Goal: Information Seeking & Learning: Check status

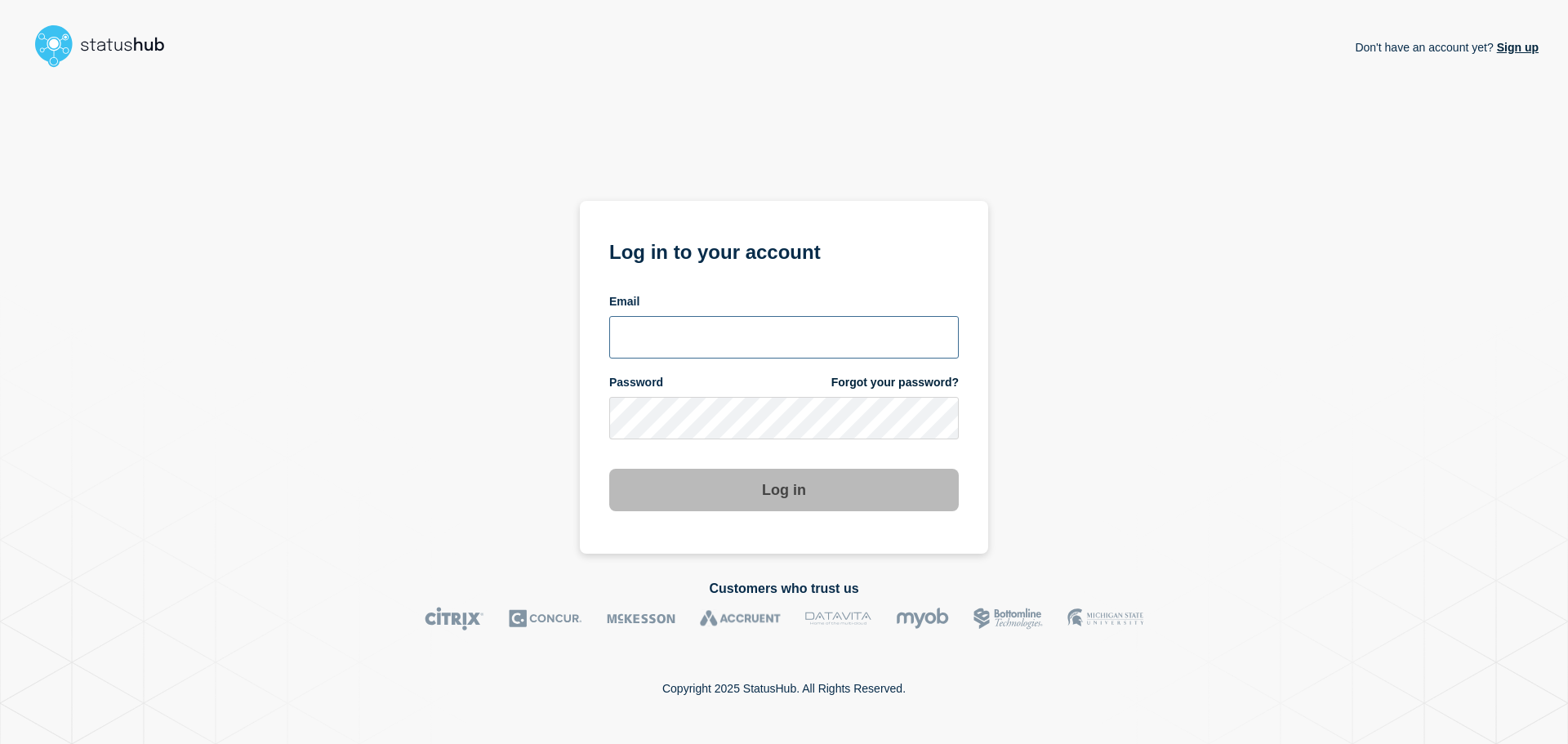
type input "xandra.martens@conexon.us"
click at [816, 495] on button "Log in" at bounding box center [784, 490] width 349 height 42
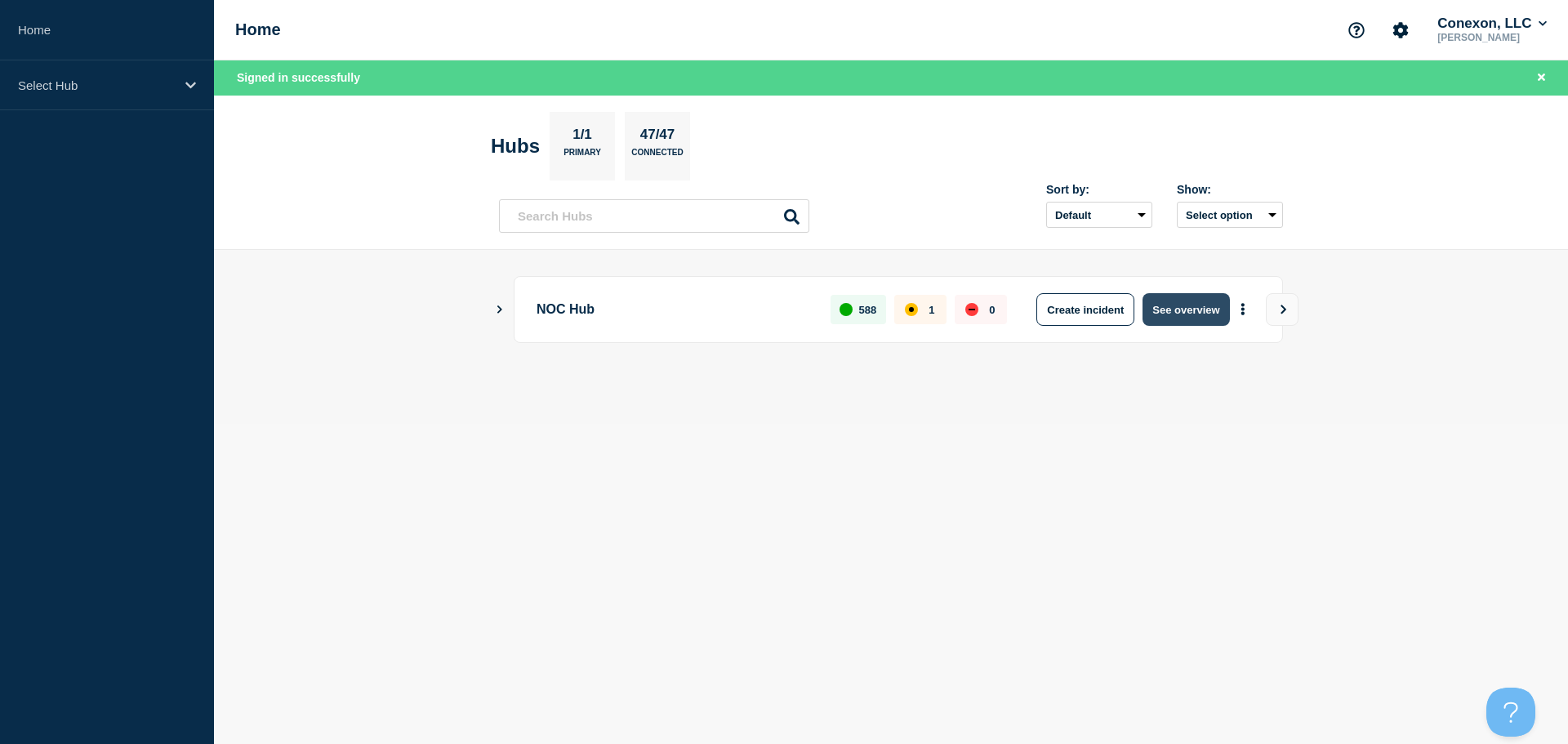
click at [1172, 312] on button "See overview" at bounding box center [1186, 310] width 86 height 33
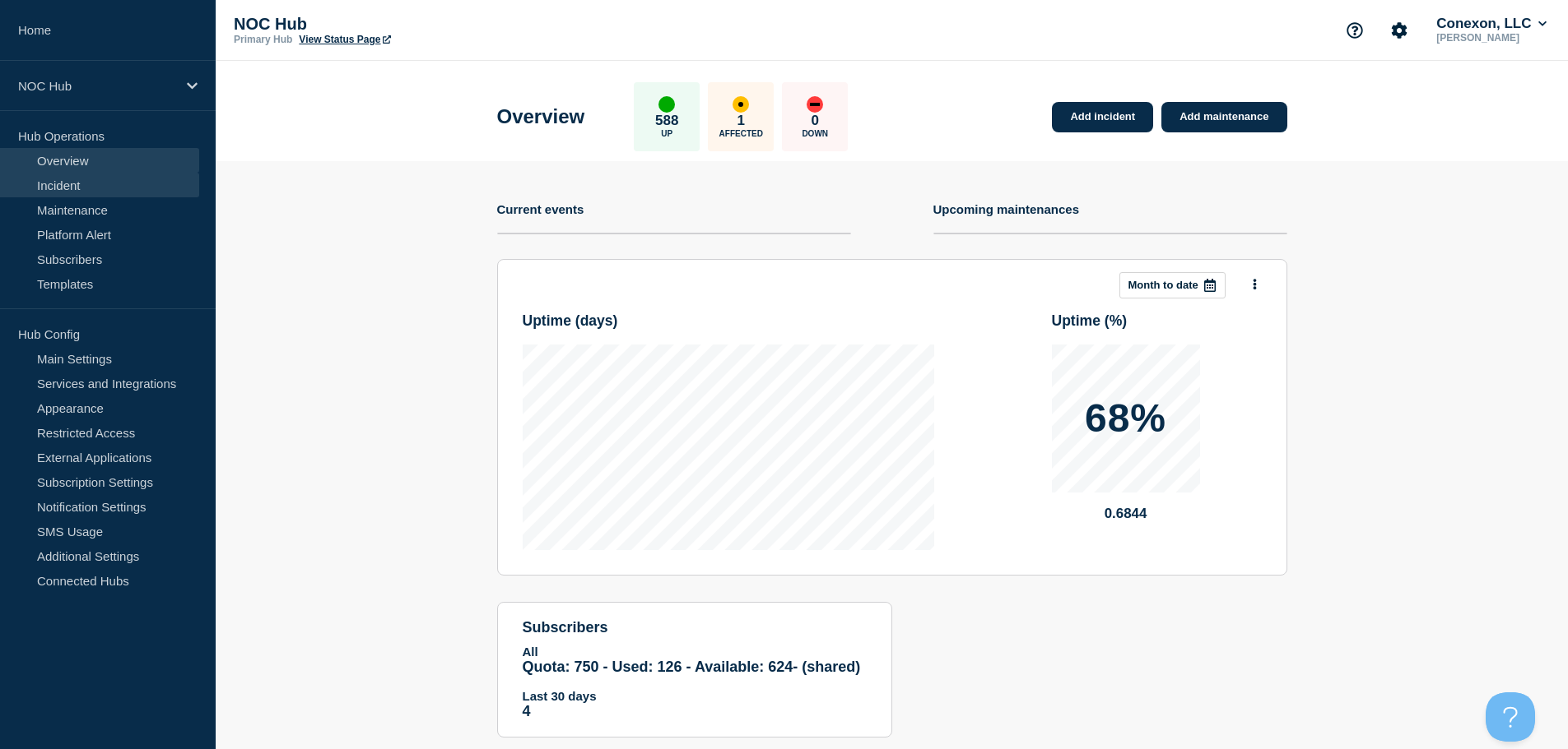
click at [99, 184] on link "Incident" at bounding box center [99, 185] width 199 height 25
